Goal: Task Accomplishment & Management: Manage account settings

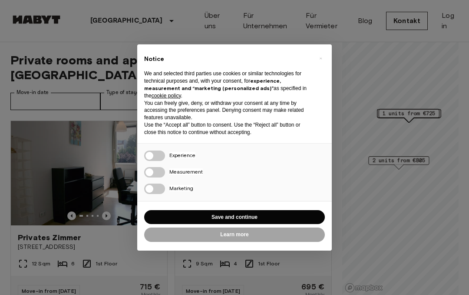
click at [283, 213] on button "Save and continue" at bounding box center [234, 217] width 181 height 14
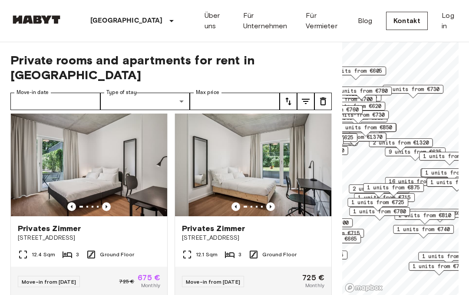
click at [447, 22] on link "Log in" at bounding box center [450, 20] width 17 height 21
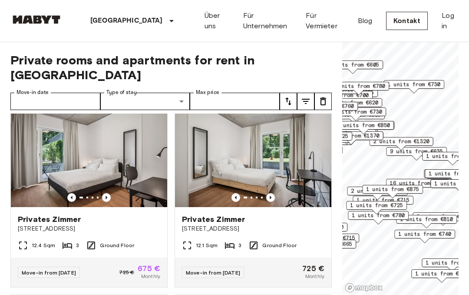
scroll to position [213, 0]
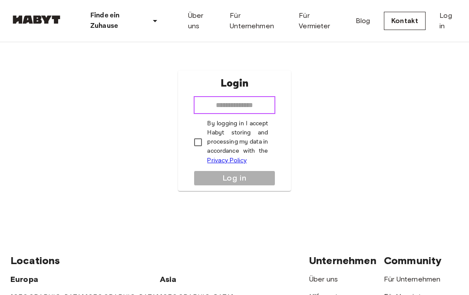
click at [264, 106] on input "email" at bounding box center [234, 104] width 81 height 17
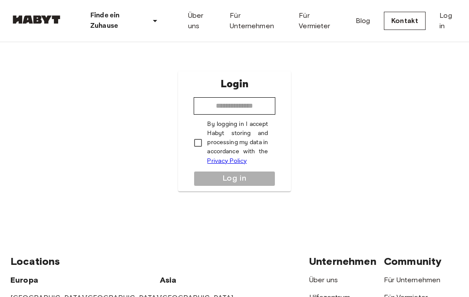
click at [422, 53] on div "Login ​ By logging in I accept Habyt storing and processing my data in accordan…" at bounding box center [234, 131] width 448 height 178
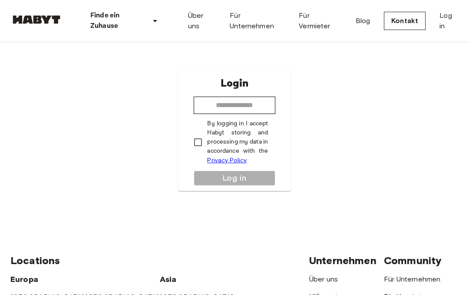
click at [444, 18] on link "Log in" at bounding box center [449, 20] width 19 height 21
click at [257, 101] on input "email" at bounding box center [234, 104] width 81 height 17
click at [252, 111] on input "email" at bounding box center [234, 104] width 81 height 17
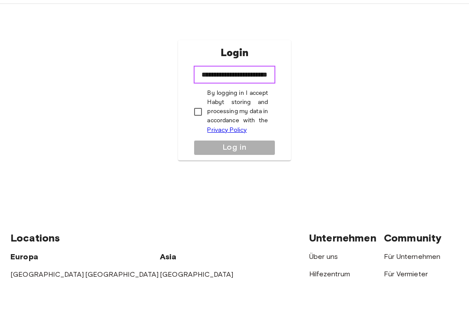
type input "**********"
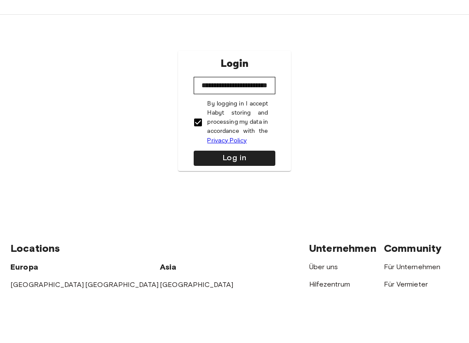
scroll to position [39, 0]
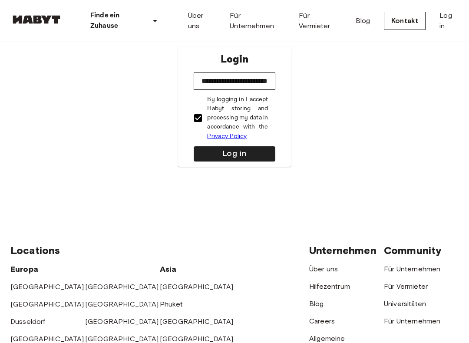
click at [240, 160] on button "Log in" at bounding box center [234, 153] width 81 height 15
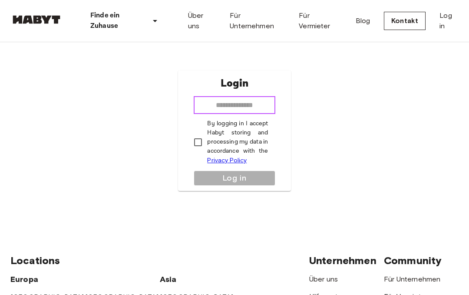
click at [259, 109] on input "email" at bounding box center [234, 104] width 81 height 17
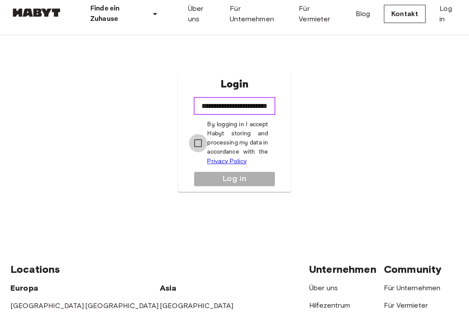
type input "**********"
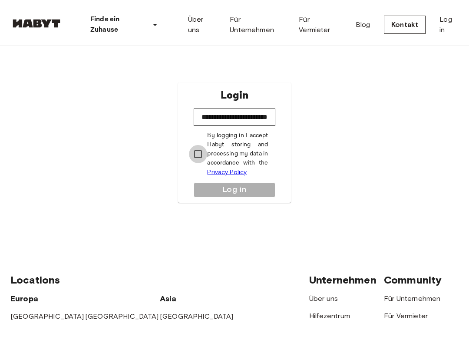
scroll to position [7, 0]
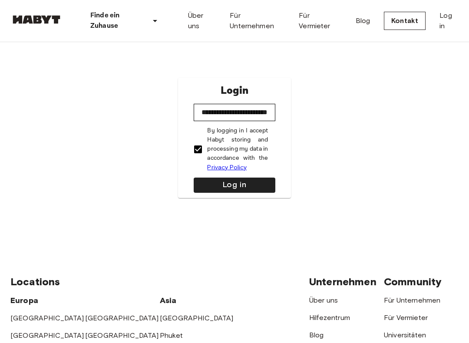
click at [229, 181] on button "Log in" at bounding box center [234, 185] width 81 height 15
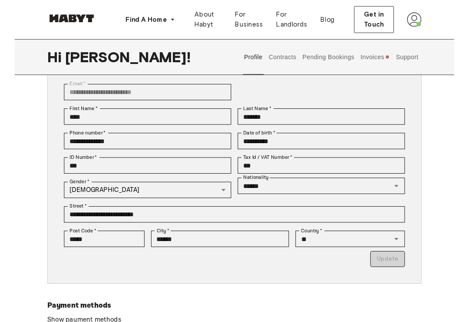
scroll to position [62, 0]
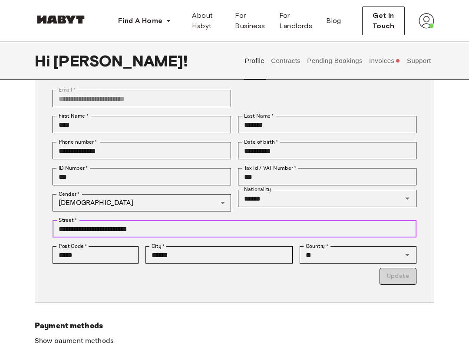
click at [260, 225] on input "**********" at bounding box center [235, 228] width 364 height 17
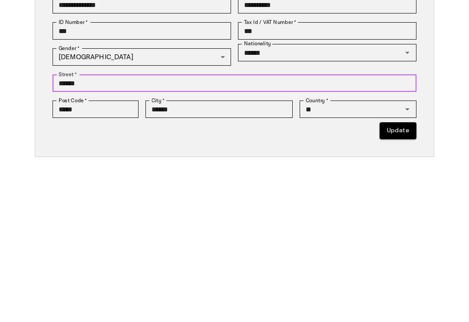
type input "*****"
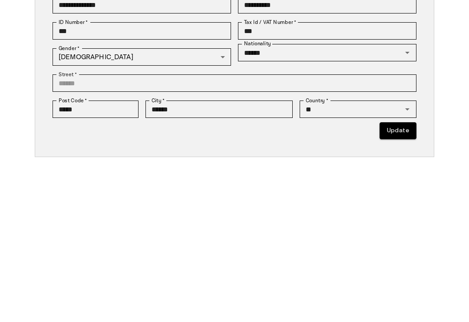
type input "**********"
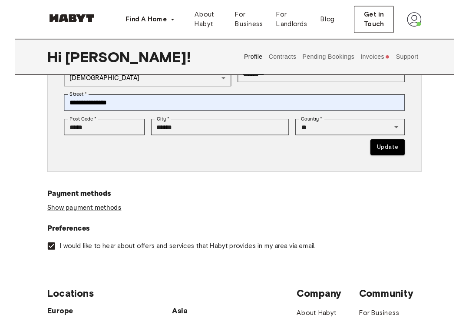
scroll to position [181, 0]
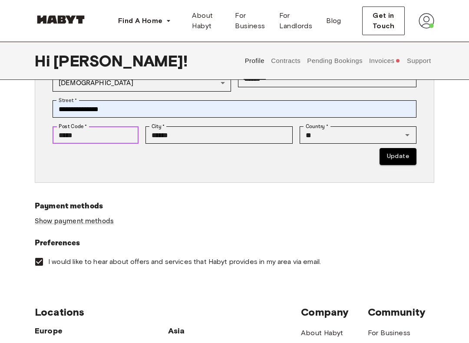
click at [125, 127] on input "*****" at bounding box center [96, 135] width 86 height 17
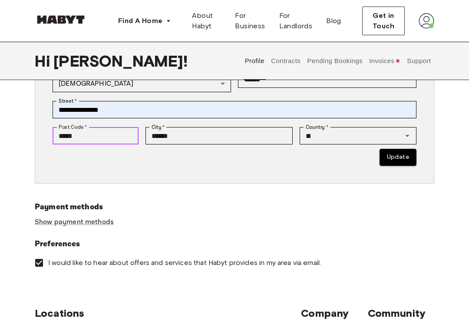
click at [131, 138] on input "*****" at bounding box center [96, 135] width 86 height 17
type input "*"
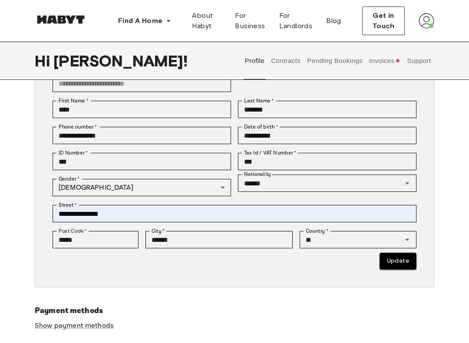
scroll to position [77, 0]
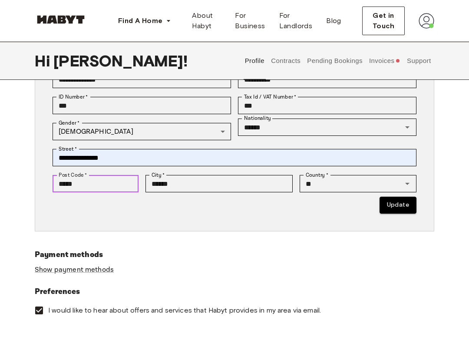
type input "*****"
click at [390, 206] on button "Update" at bounding box center [398, 205] width 37 height 17
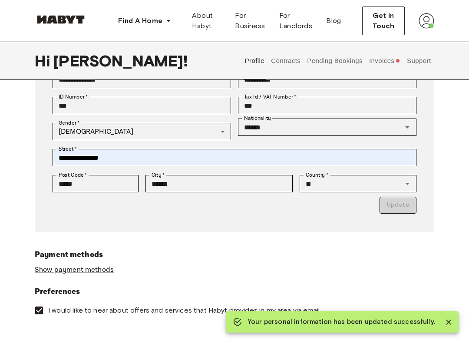
type input "*********"
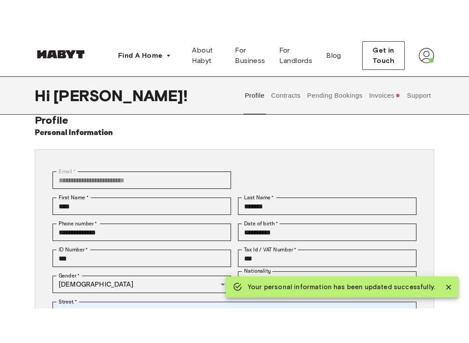
scroll to position [0, 0]
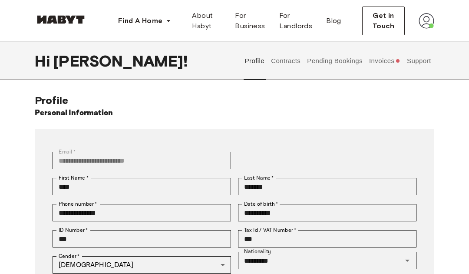
click at [388, 64] on button "Invoices" at bounding box center [384, 61] width 33 height 38
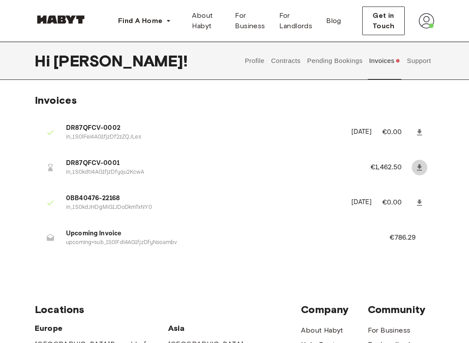
click at [420, 164] on icon at bounding box center [419, 167] width 5 height 6
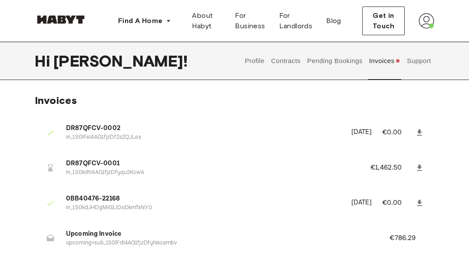
click at [426, 24] on img at bounding box center [427, 21] width 16 height 16
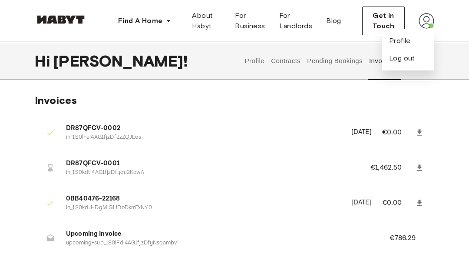
click at [426, 23] on img at bounding box center [427, 21] width 16 height 16
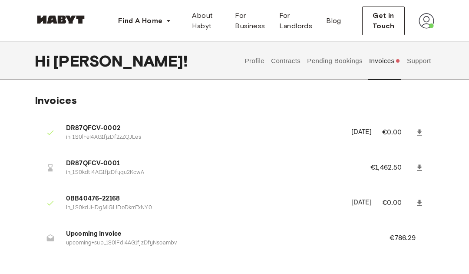
click at [427, 22] on img at bounding box center [427, 21] width 16 height 16
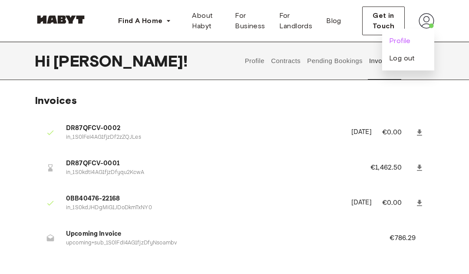
click at [409, 45] on span "Profile" at bounding box center [400, 41] width 22 height 10
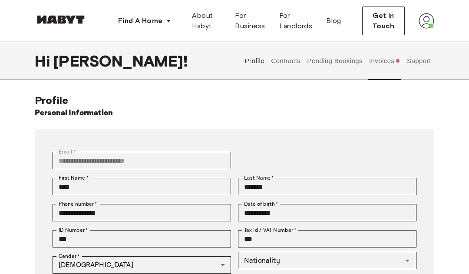
type input "******"
type input "**"
click at [334, 62] on button "Pending Bookings" at bounding box center [335, 61] width 58 height 38
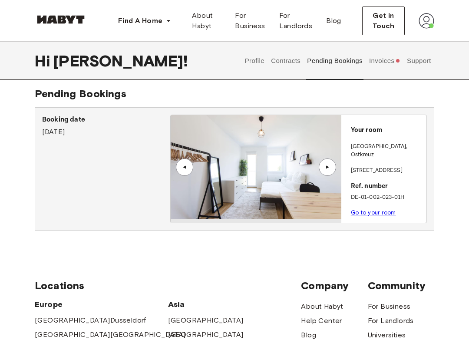
scroll to position [5, 0]
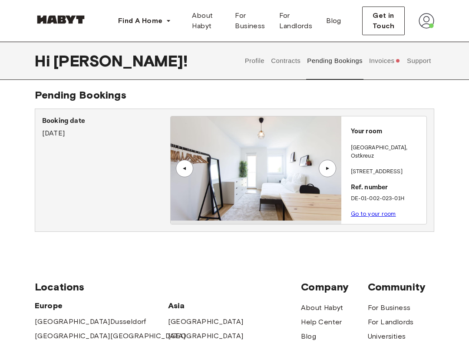
click at [330, 177] on div "▲" at bounding box center [327, 168] width 17 height 17
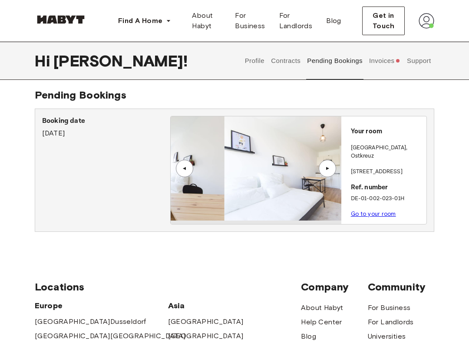
click at [326, 162] on div "▲" at bounding box center [327, 168] width 17 height 17
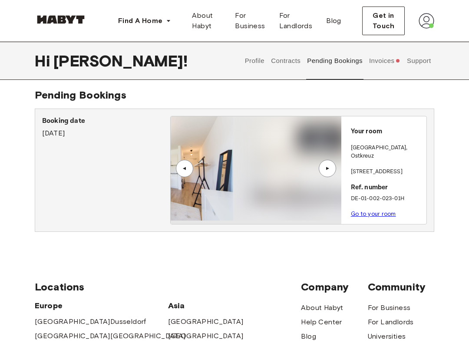
click at [322, 169] on div "▲" at bounding box center [327, 168] width 17 height 17
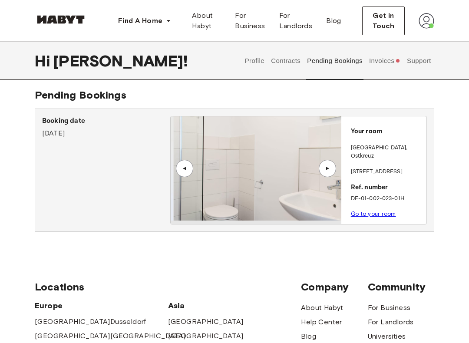
click at [328, 166] on div "▲" at bounding box center [327, 168] width 9 height 5
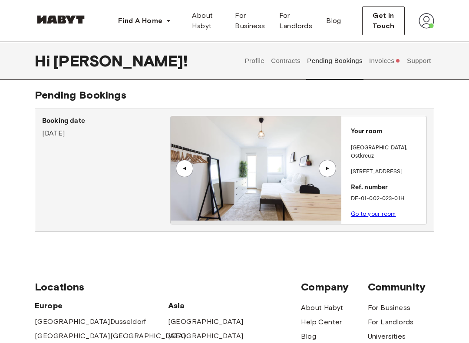
click at [275, 190] on img at bounding box center [256, 168] width 170 height 104
click at [286, 58] on button "Contracts" at bounding box center [286, 61] width 32 height 38
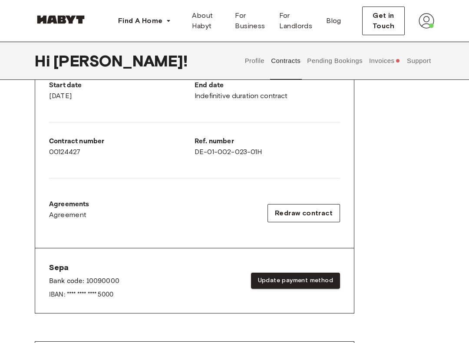
scroll to position [178, 0]
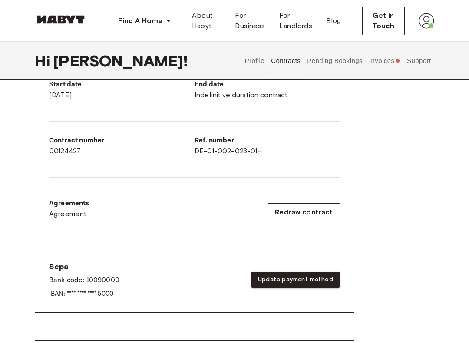
click at [375, 223] on div "Rent contract - 00124427 Activated ▲ ▲ Your Stay BERLIN , Ostkreuz Archibaldweg…" at bounding box center [235, 131] width 400 height 405
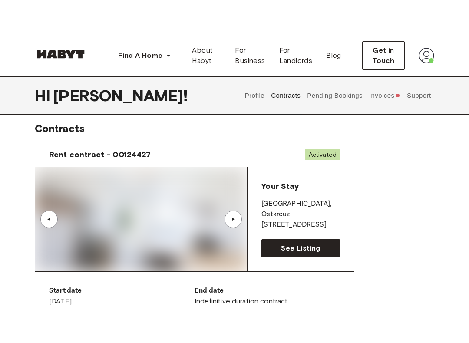
scroll to position [0, 0]
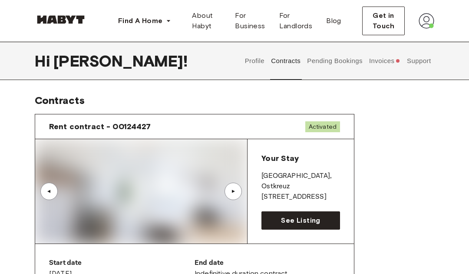
click at [348, 61] on button "Pending Bookings" at bounding box center [335, 61] width 58 height 38
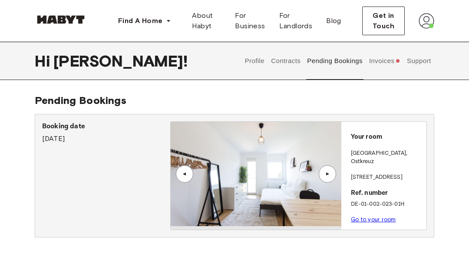
click at [328, 178] on div "▲" at bounding box center [327, 173] width 17 height 17
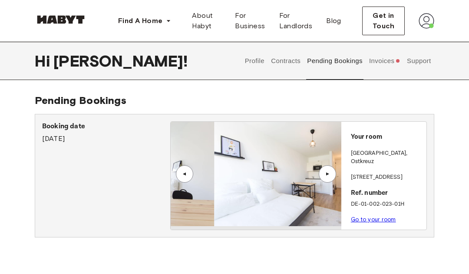
click at [328, 169] on div "▲" at bounding box center [327, 173] width 17 height 17
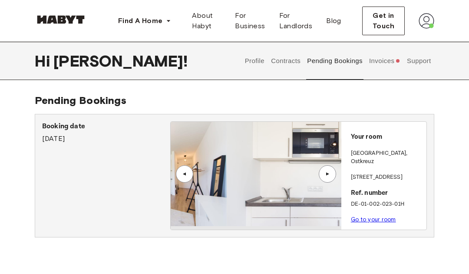
click at [326, 169] on div "▲" at bounding box center [327, 173] width 17 height 17
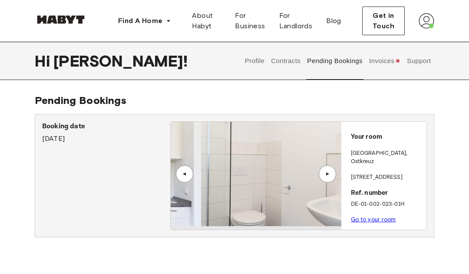
click at [326, 170] on div "▲" at bounding box center [327, 173] width 17 height 17
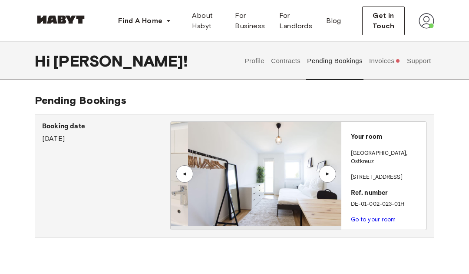
click at [325, 174] on div "▲" at bounding box center [327, 173] width 9 height 5
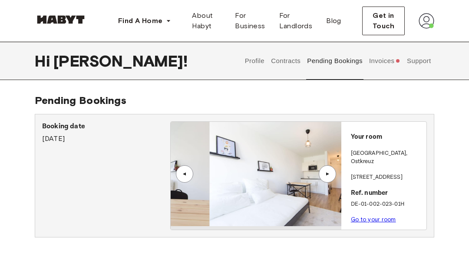
click at [326, 174] on div "▲" at bounding box center [327, 173] width 9 height 5
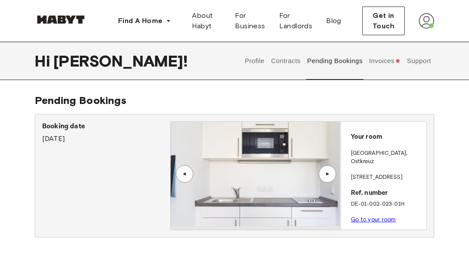
click at [390, 61] on button "Invoices" at bounding box center [384, 61] width 33 height 38
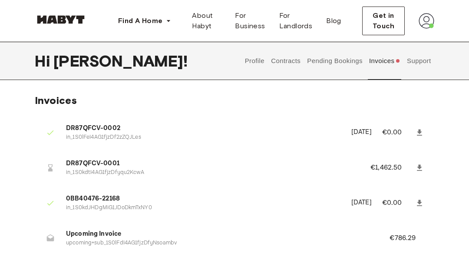
click at [423, 58] on button "Support" at bounding box center [419, 61] width 27 height 38
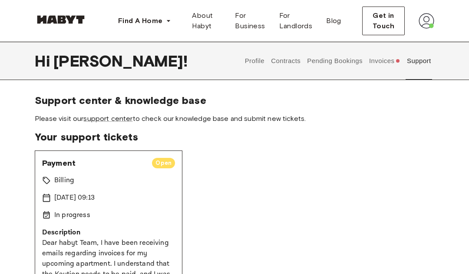
click at [392, 64] on button "Invoices" at bounding box center [384, 61] width 33 height 38
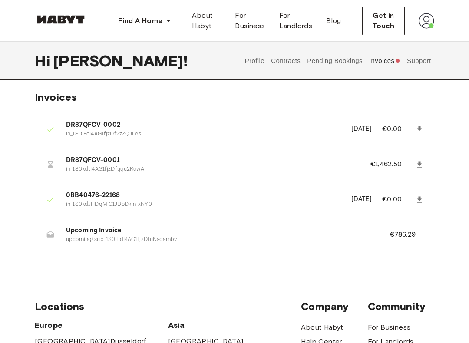
scroll to position [14, 0]
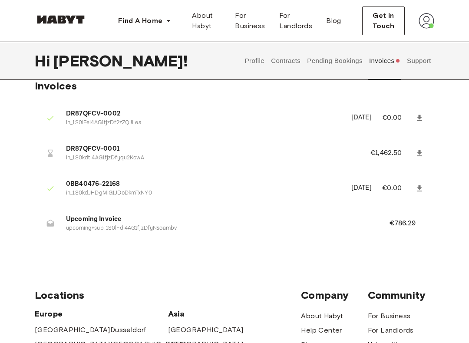
click at [350, 60] on button "Pending Bookings" at bounding box center [335, 61] width 58 height 38
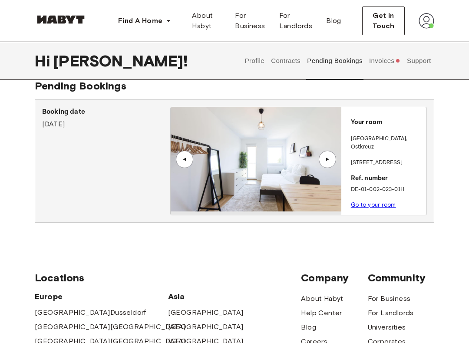
click at [323, 164] on div "▲" at bounding box center [327, 159] width 17 height 17
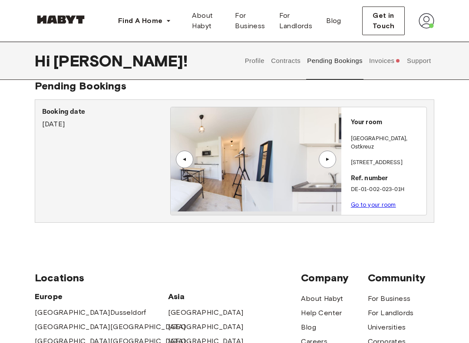
click at [326, 160] on div "▲" at bounding box center [327, 159] width 9 height 5
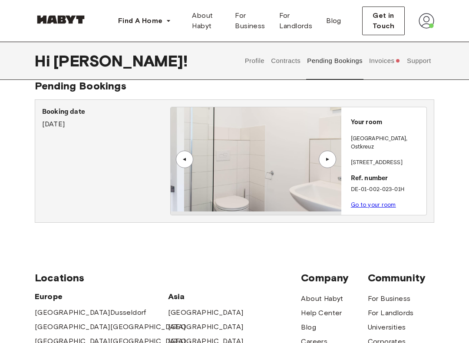
click at [187, 160] on div "▲" at bounding box center [184, 159] width 9 height 5
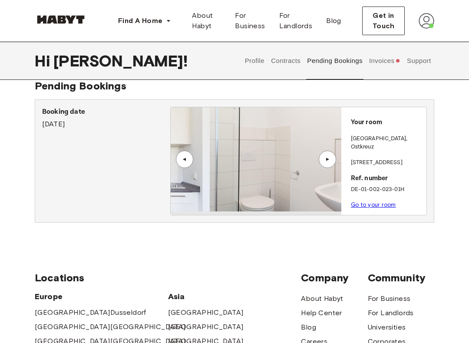
click at [187, 160] on div "▲" at bounding box center [184, 159] width 9 height 5
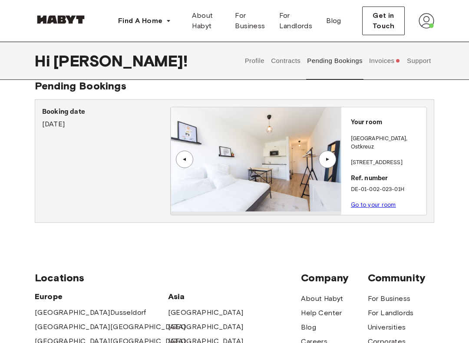
click at [329, 155] on div "▲" at bounding box center [327, 159] width 17 height 17
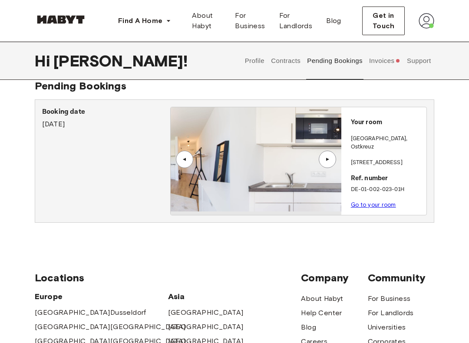
click at [329, 159] on div "▲" at bounding box center [327, 159] width 9 height 5
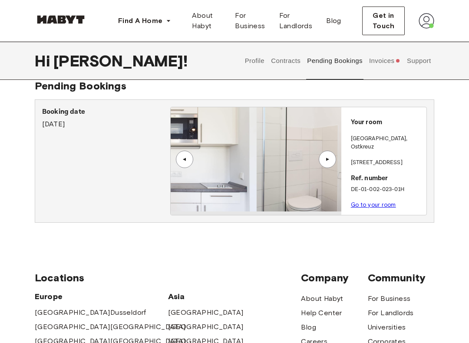
click at [330, 160] on div "▲" at bounding box center [327, 159] width 9 height 5
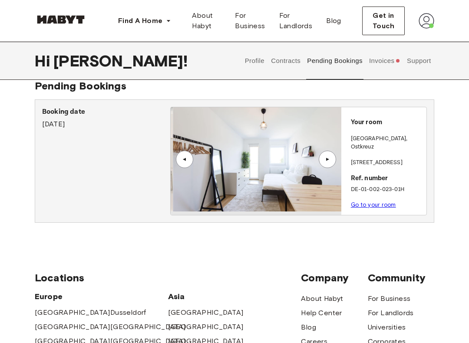
click at [184, 168] on div "▲" at bounding box center [184, 159] width 17 height 17
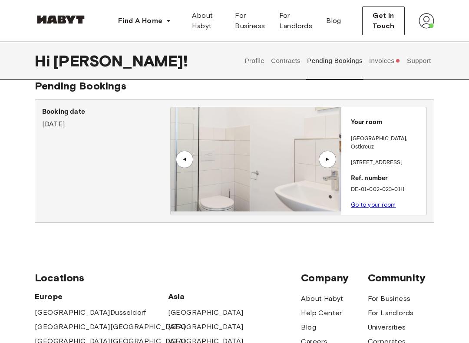
click at [265, 161] on img at bounding box center [254, 159] width 170 height 104
click at [256, 175] on img at bounding box center [255, 159] width 170 height 104
click at [252, 179] on img at bounding box center [256, 159] width 170 height 104
click at [324, 161] on div "▲" at bounding box center [327, 159] width 9 height 5
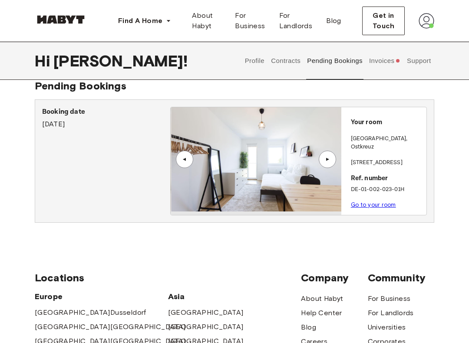
click at [328, 163] on div "▲" at bounding box center [327, 159] width 17 height 17
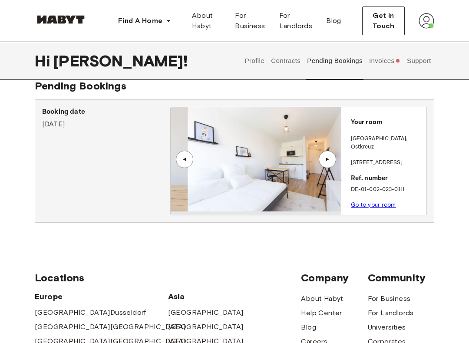
click at [327, 157] on div "▲" at bounding box center [327, 159] width 9 height 5
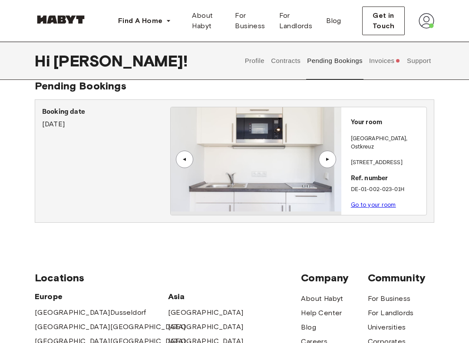
click at [328, 155] on div "▲" at bounding box center [327, 159] width 17 height 17
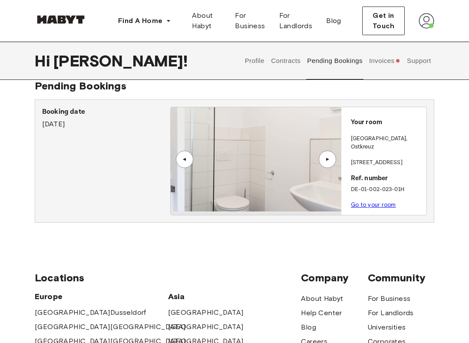
click at [329, 160] on div "▲" at bounding box center [327, 159] width 9 height 5
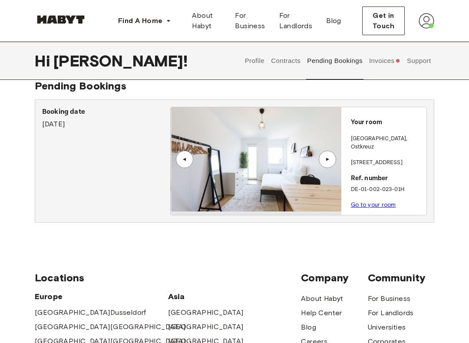
click at [328, 161] on div "▲" at bounding box center [327, 159] width 9 height 5
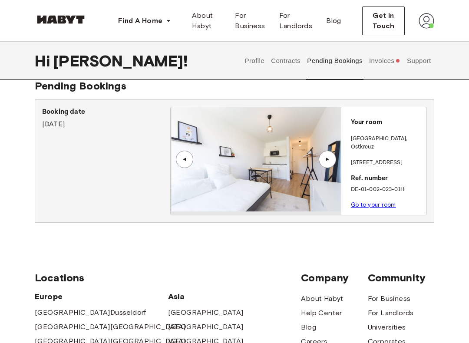
click at [325, 166] on div "▲" at bounding box center [327, 159] width 17 height 17
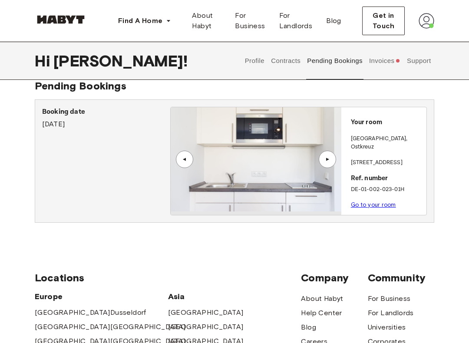
click at [320, 163] on div "▲" at bounding box center [327, 159] width 17 height 17
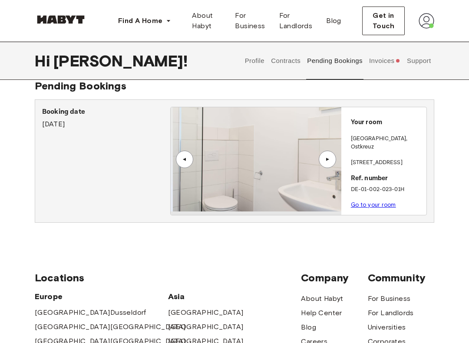
click at [322, 164] on div "▲" at bounding box center [327, 159] width 17 height 17
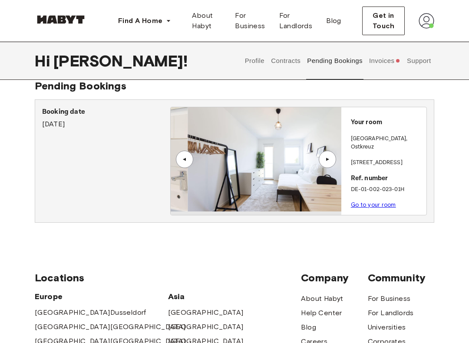
click at [322, 165] on div "▲" at bounding box center [327, 159] width 17 height 17
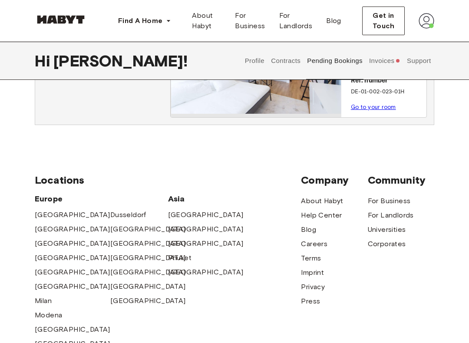
scroll to position [117, 0]
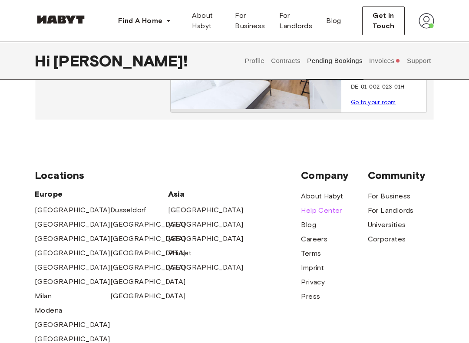
click at [330, 208] on span "Help Center" at bounding box center [321, 211] width 41 height 10
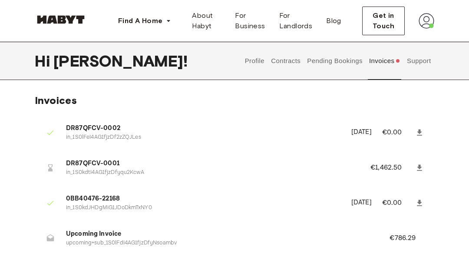
click at [292, 56] on button "Contracts" at bounding box center [286, 61] width 32 height 38
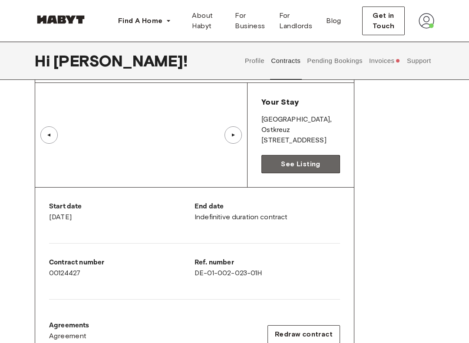
scroll to position [56, 0]
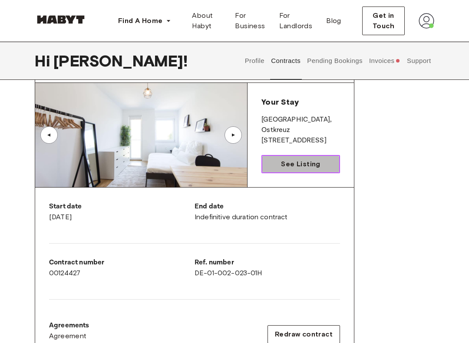
click at [285, 166] on span "See Listing" at bounding box center [300, 164] width 39 height 10
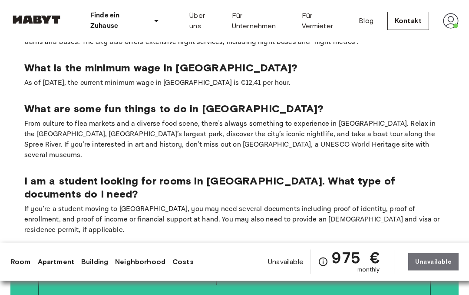
scroll to position [1319, 0]
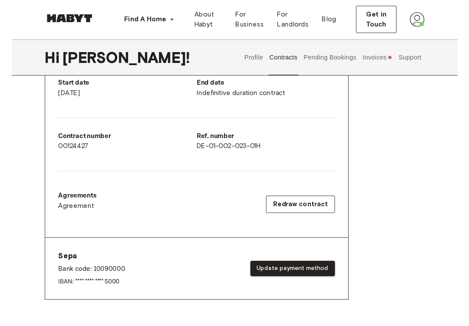
scroll to position [176, 0]
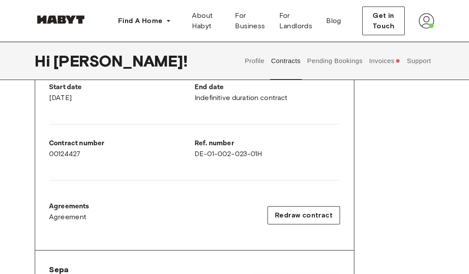
click at [294, 220] on button "Redraw contract" at bounding box center [304, 215] width 73 height 18
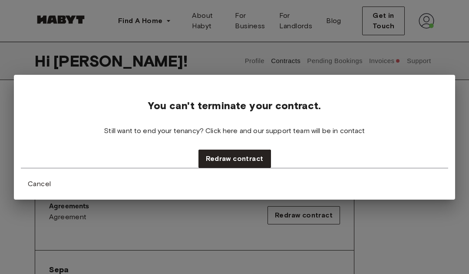
click at [30, 234] on div "You can't terminate your contract. Still want to end your tenancy? Click here a…" at bounding box center [234, 137] width 469 height 274
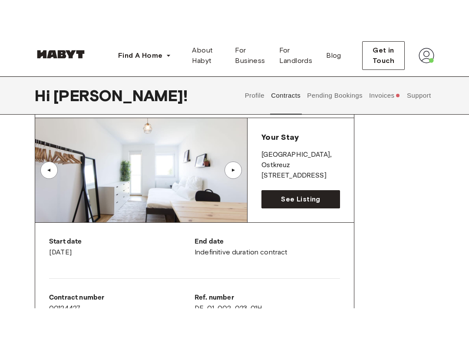
scroll to position [0, 0]
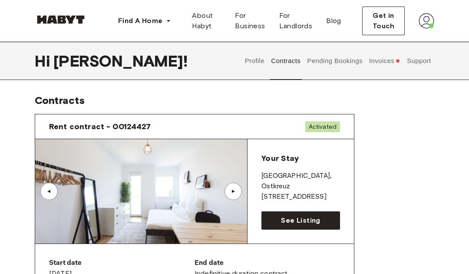
click at [345, 62] on button "Pending Bookings" at bounding box center [335, 61] width 58 height 38
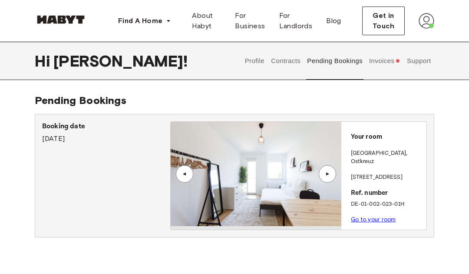
click at [382, 63] on button "Invoices" at bounding box center [384, 61] width 33 height 38
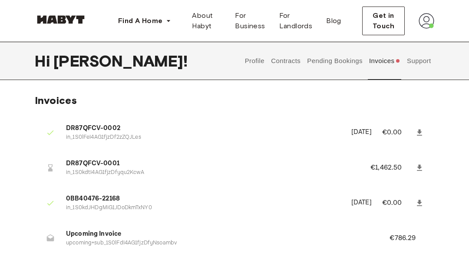
click at [420, 64] on button "Support" at bounding box center [419, 61] width 27 height 38
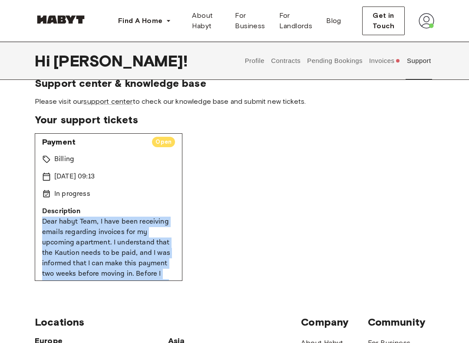
scroll to position [3, 0]
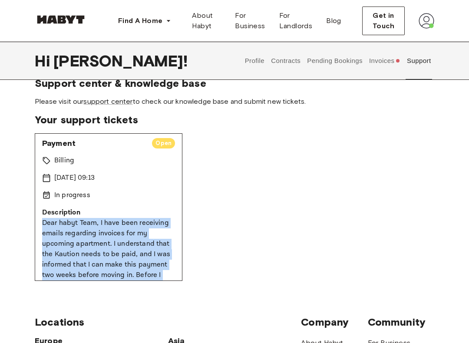
click at [122, 102] on link "support center" at bounding box center [107, 101] width 49 height 8
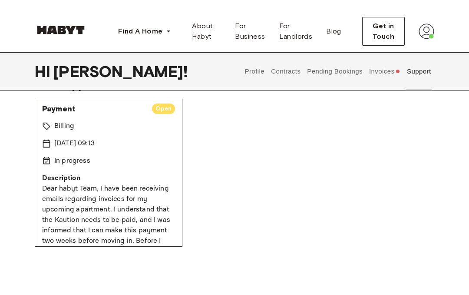
scroll to position [0, 0]
